Goal: Task Accomplishment & Management: Use online tool/utility

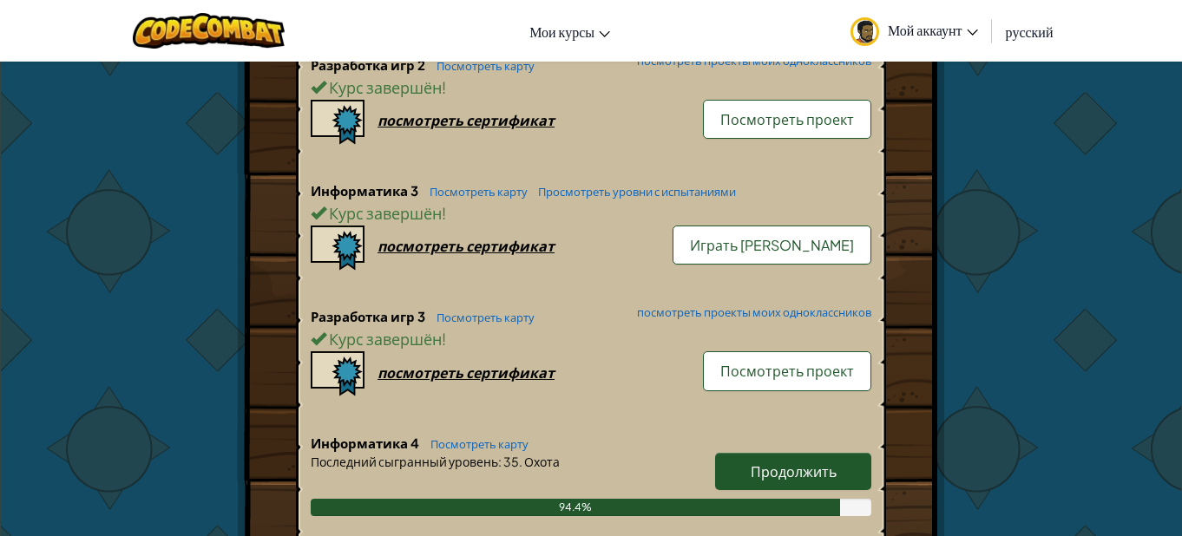
scroll to position [955, 0]
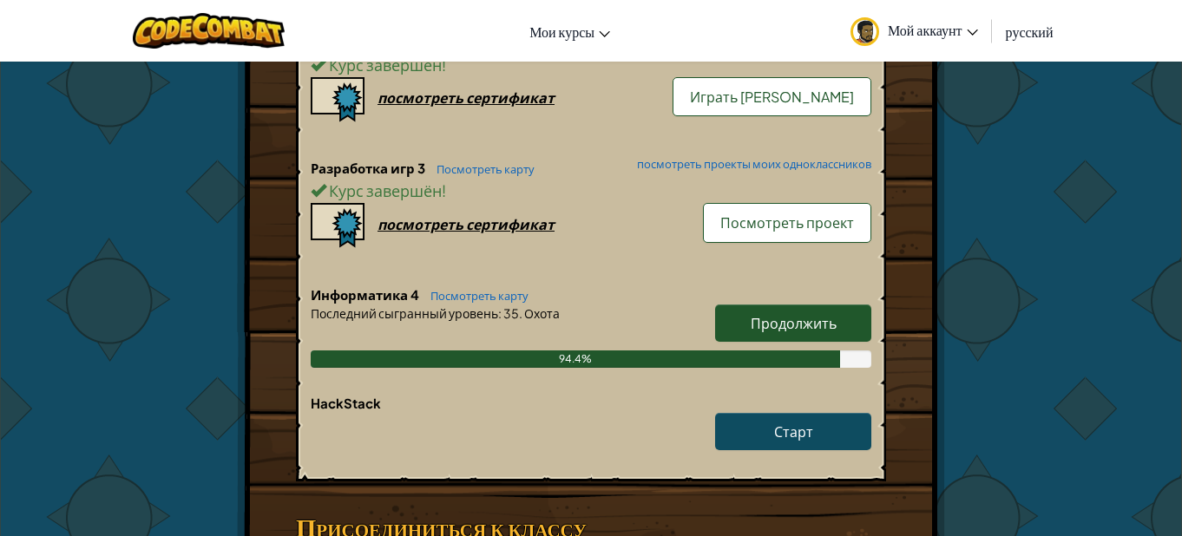
click at [791, 332] on span "Продолжить" at bounding box center [794, 323] width 86 height 18
select select "ru"
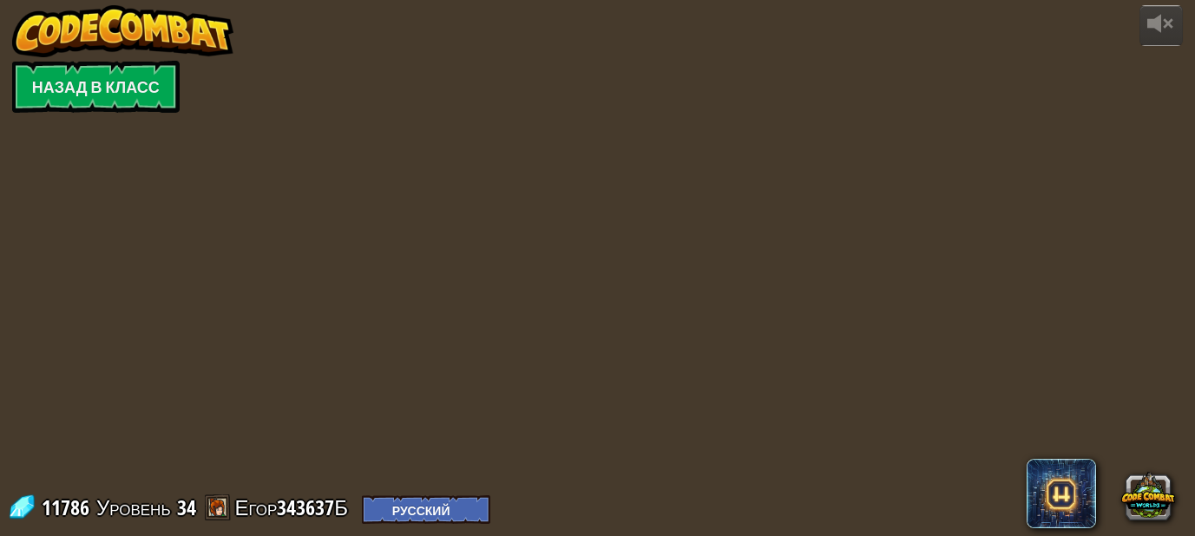
select select "ru"
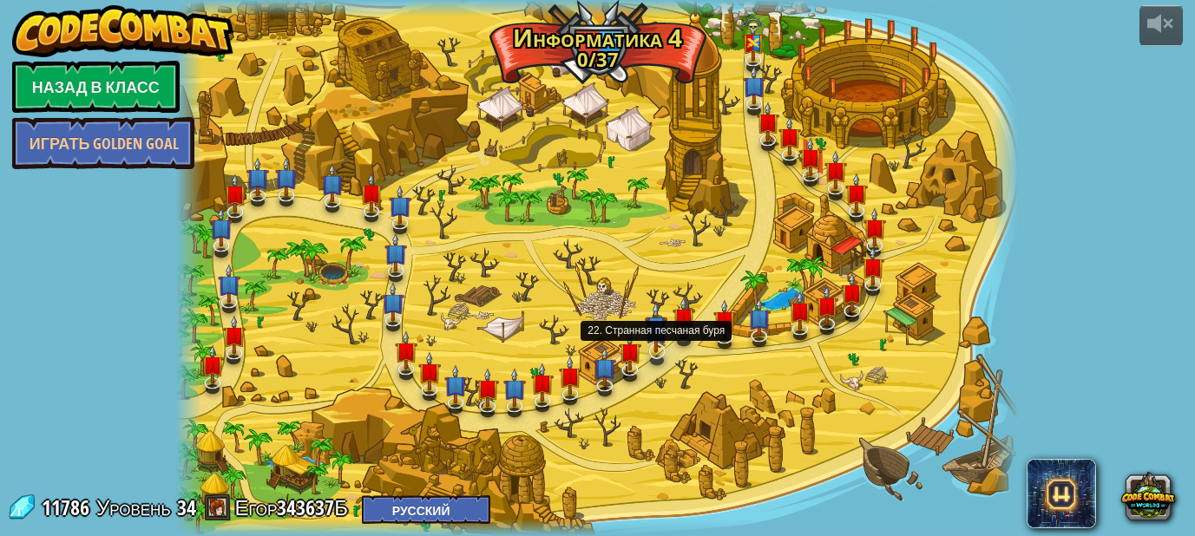
select select "ru"
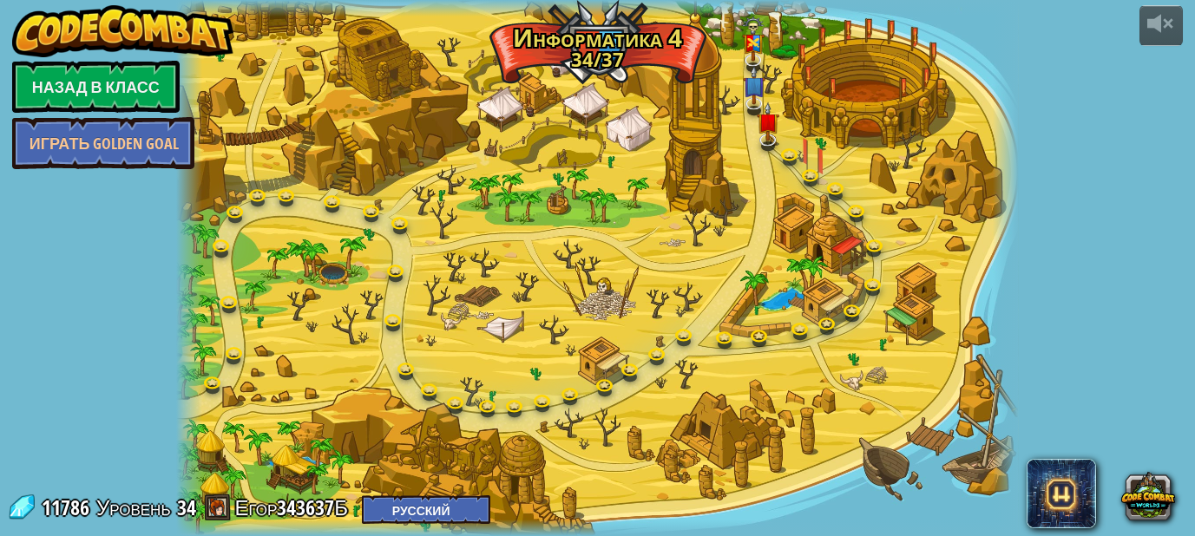
select select "ru"
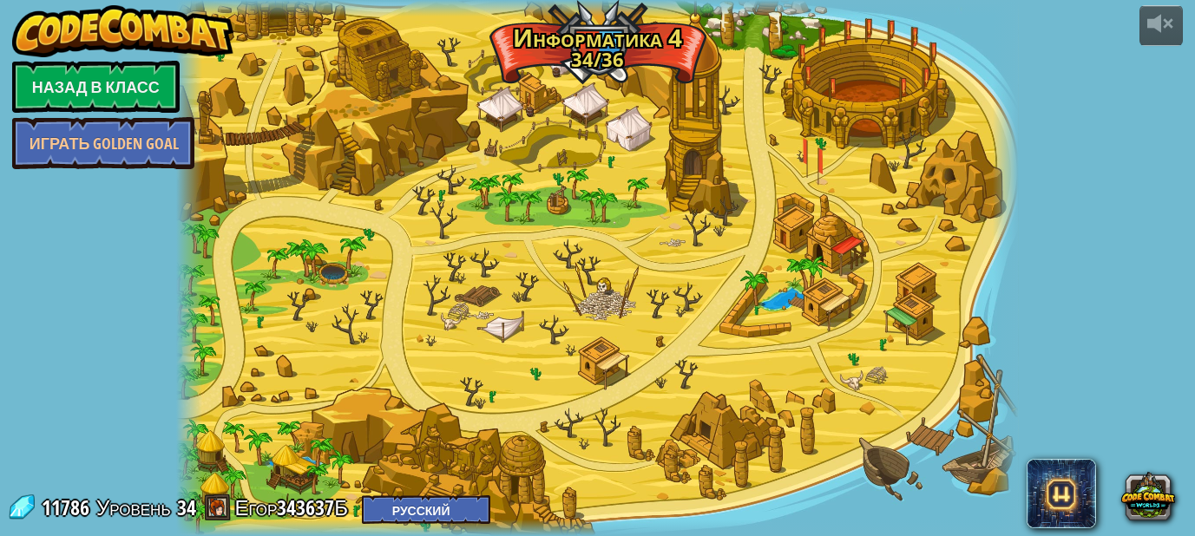
select select "ru"
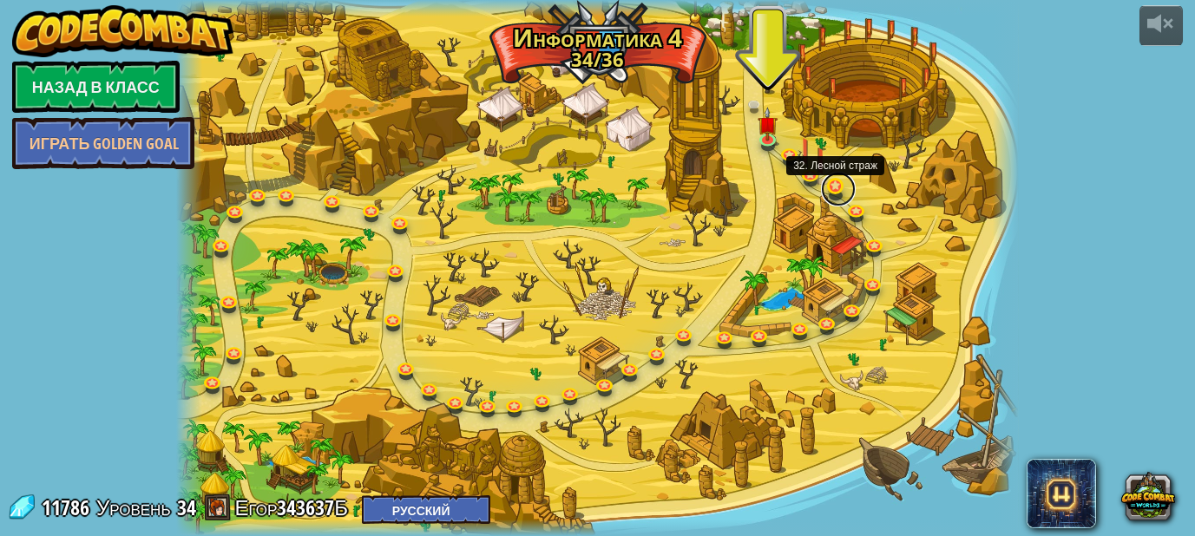
click at [846, 191] on link at bounding box center [838, 189] width 35 height 35
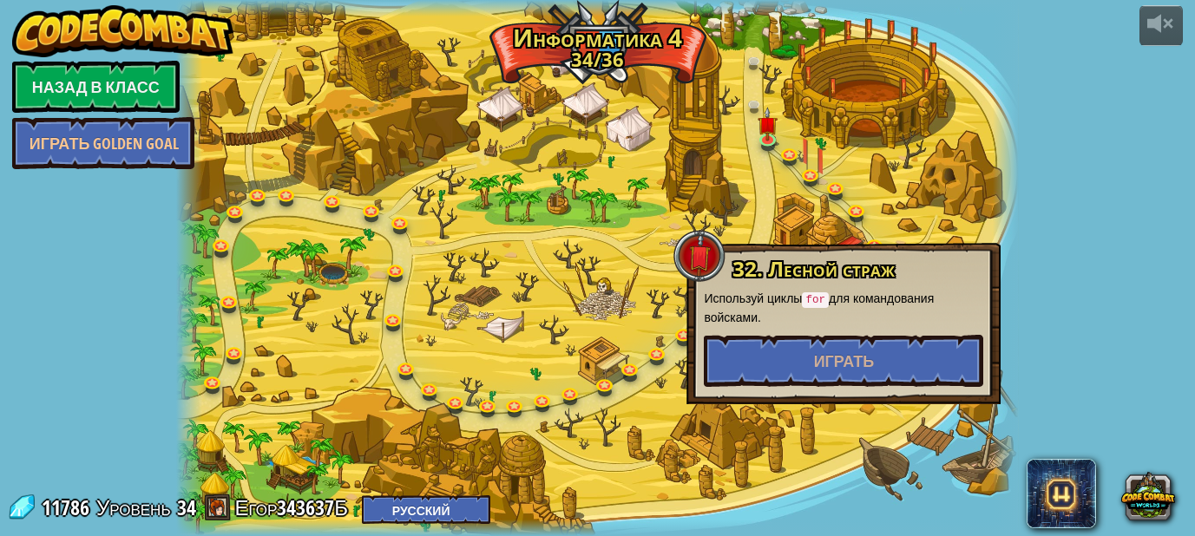
click at [894, 217] on div at bounding box center [597, 268] width 842 height 536
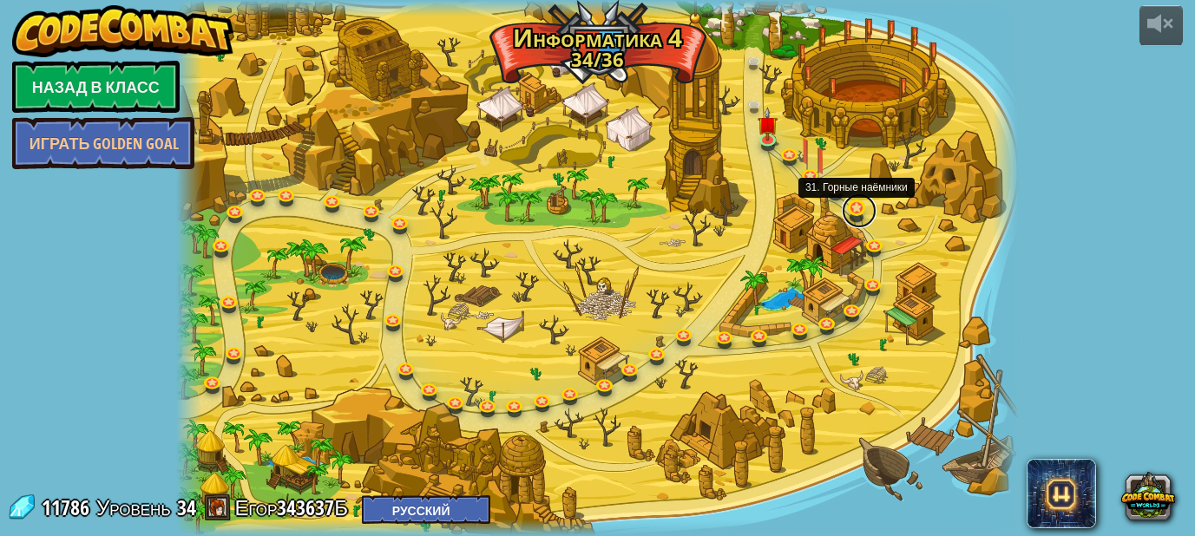
click at [851, 218] on link at bounding box center [859, 211] width 35 height 35
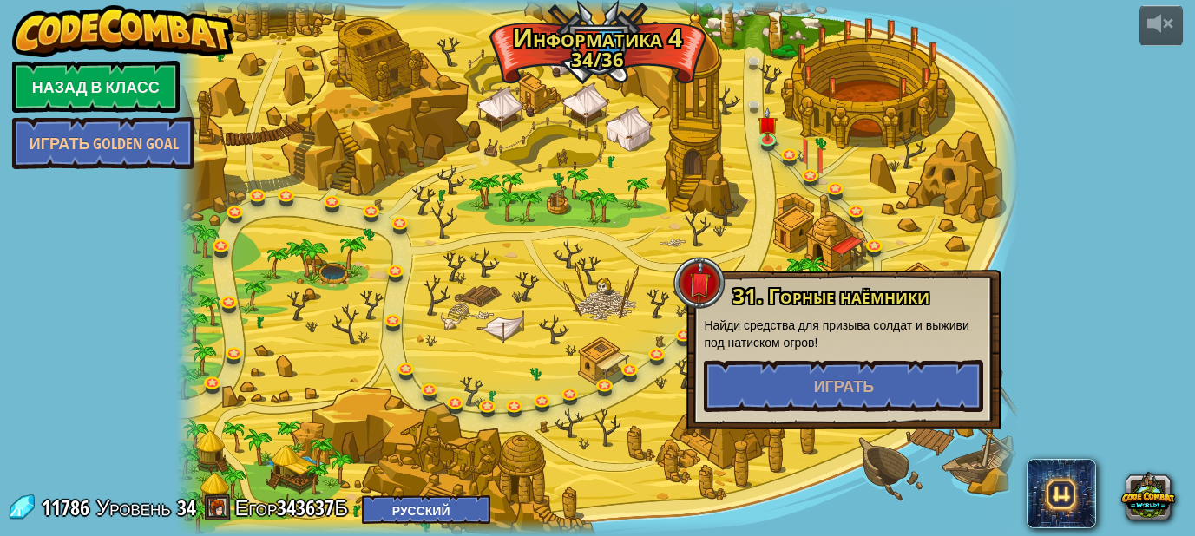
click at [883, 268] on div at bounding box center [597, 268] width 842 height 536
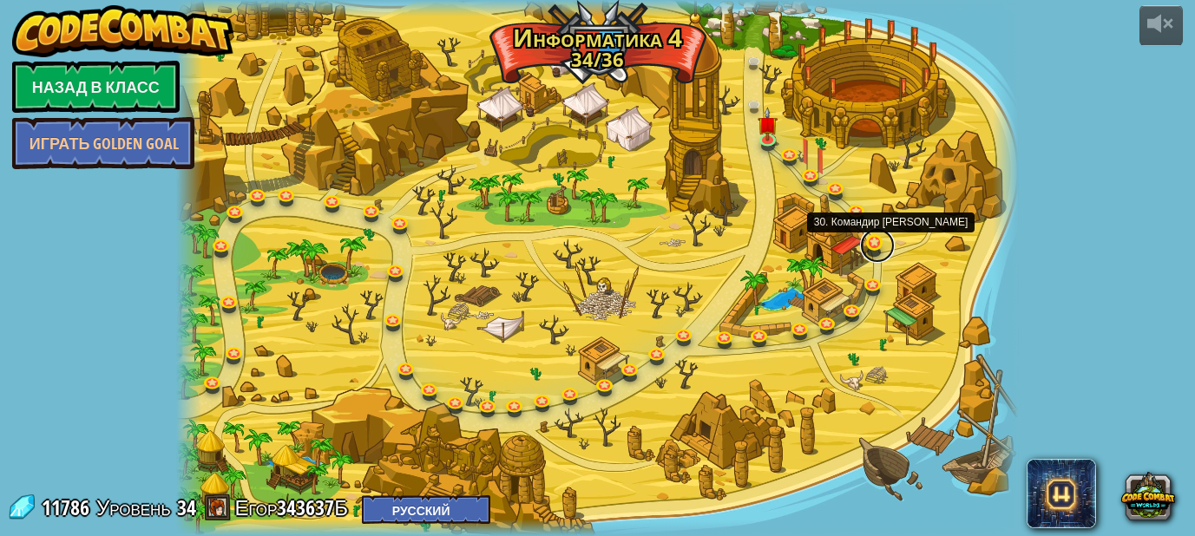
click at [873, 257] on link at bounding box center [877, 245] width 35 height 35
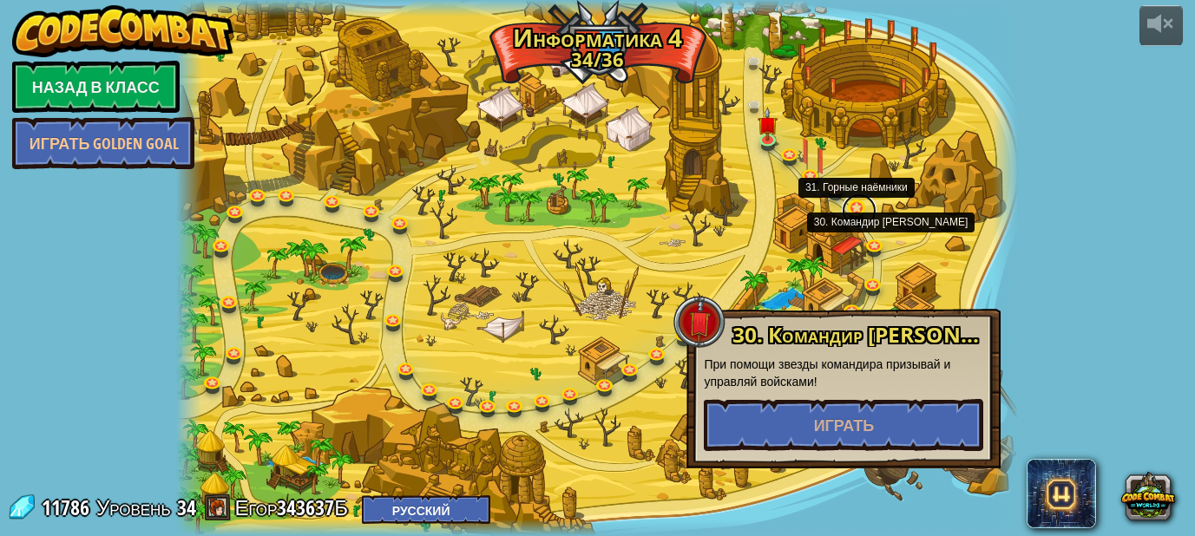
click at [870, 219] on link at bounding box center [859, 211] width 35 height 35
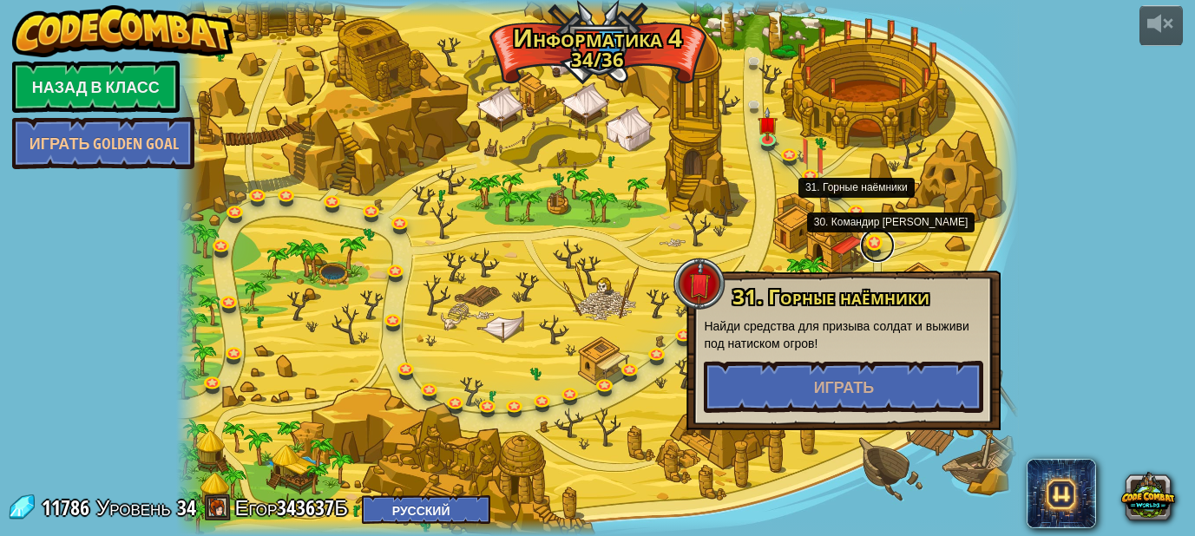
click at [873, 243] on link at bounding box center [877, 245] width 35 height 35
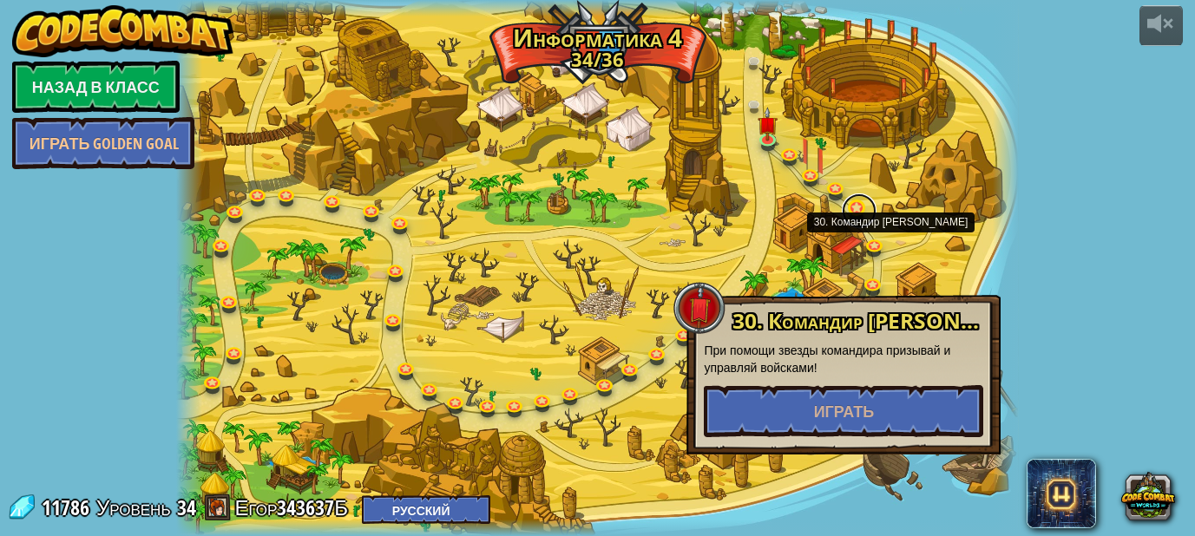
click at [856, 210] on link at bounding box center [859, 211] width 35 height 35
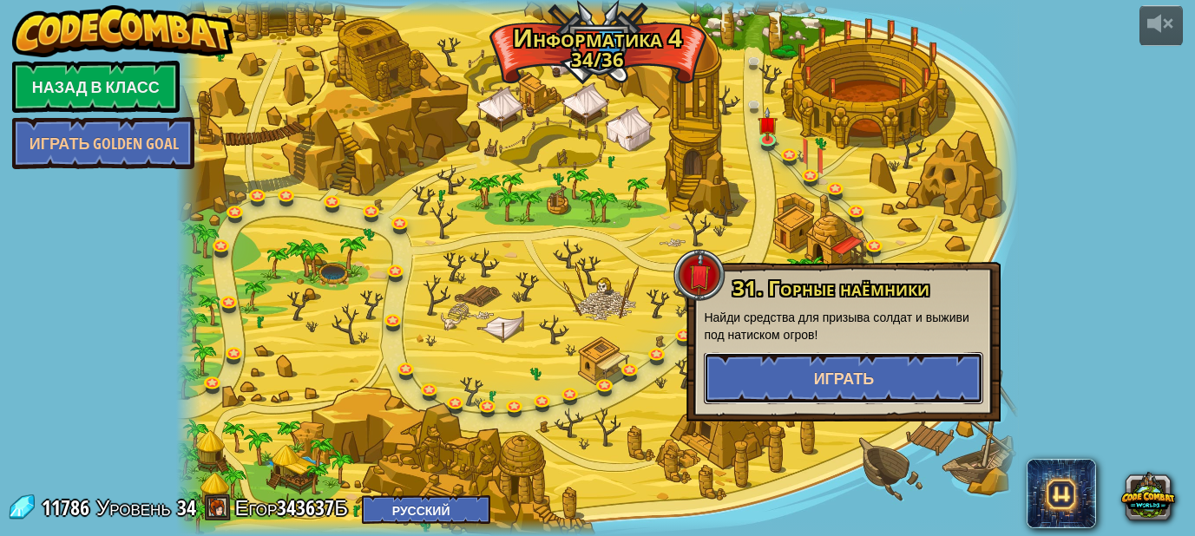
click at [851, 366] on button "Играть" at bounding box center [843, 378] width 279 height 52
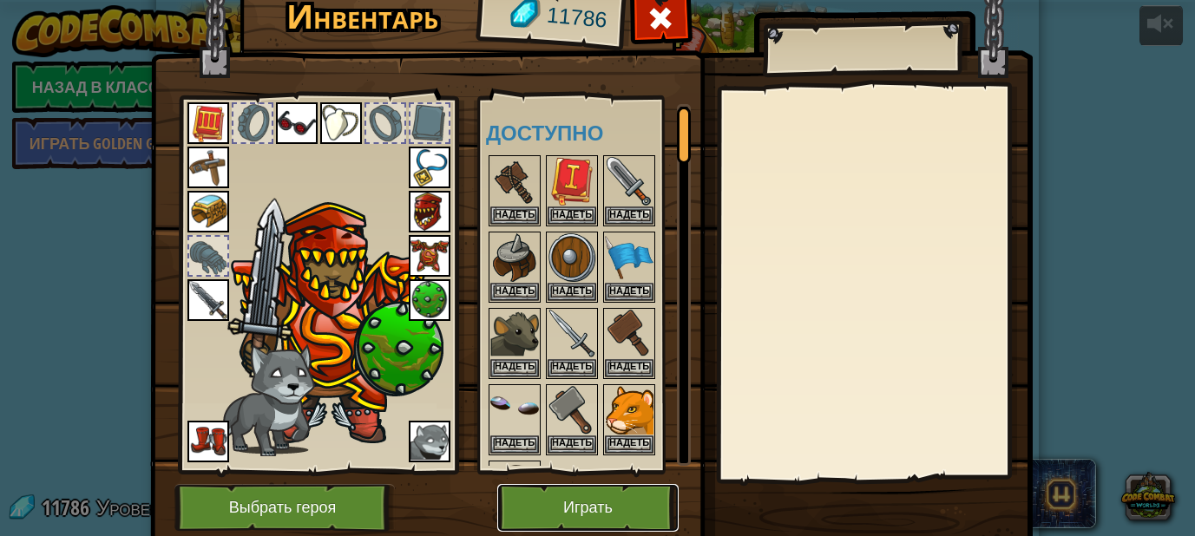
click at [555, 485] on button "Играть" at bounding box center [587, 508] width 181 height 48
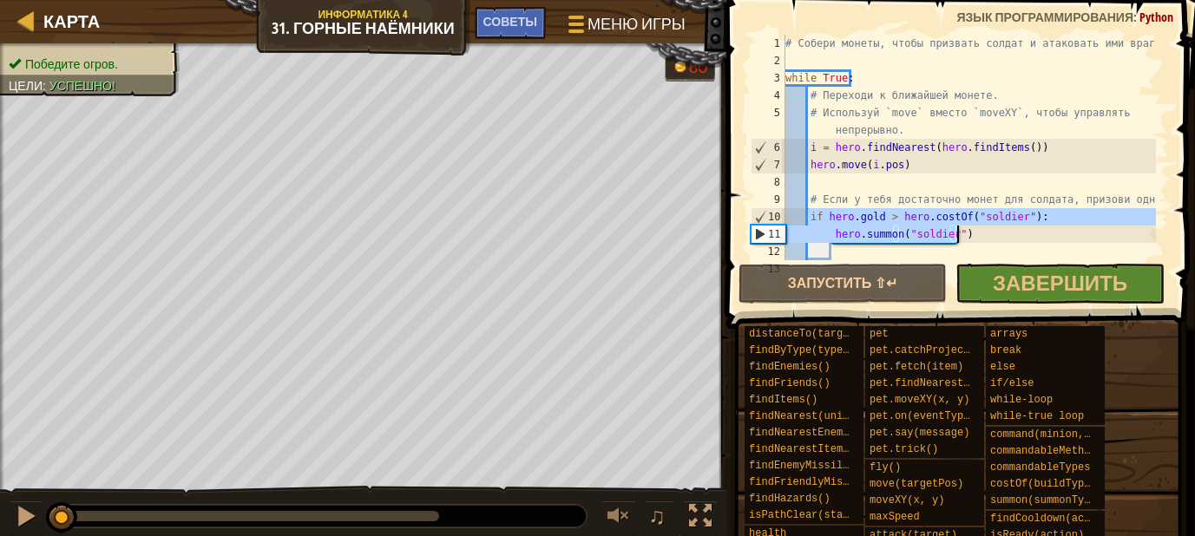
drag, startPoint x: 805, startPoint y: 213, endPoint x: 1041, endPoint y: 229, distance: 236.6
click at [1041, 229] on div "# Собери монеты, чтобы призвать солдат и атаковать ими врагов. while True : # П…" at bounding box center [969, 165] width 374 height 260
type textarea "if [DOMAIN_NAME] > hero.costOf("soldier"): hero.[PERSON_NAME]("soldier")"
